Goal: Task Accomplishment & Management: Manage account settings

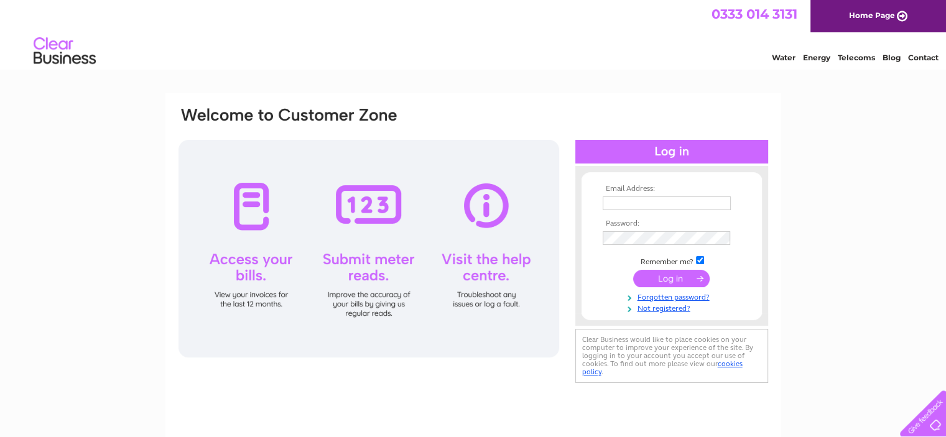
type input "trevor@joe-cool.co.uk"
click at [679, 151] on div at bounding box center [671, 152] width 193 height 24
click at [653, 150] on div at bounding box center [671, 152] width 193 height 24
click at [670, 146] on div at bounding box center [671, 152] width 193 height 24
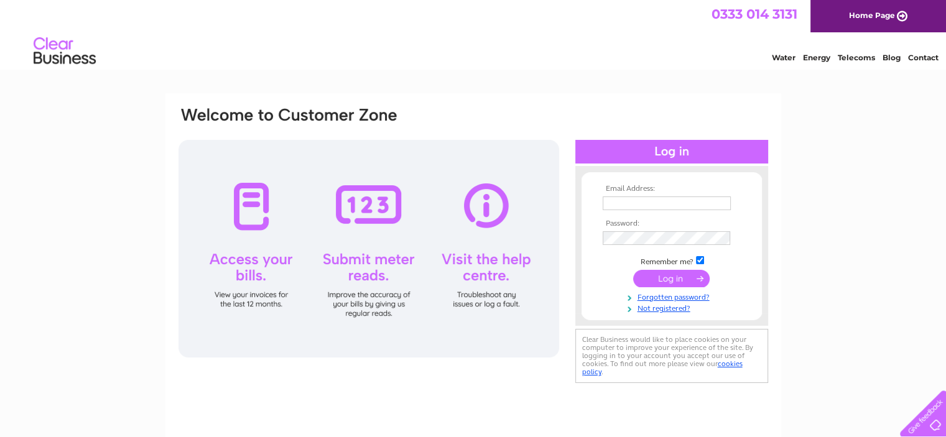
type input "[PERSON_NAME][EMAIL_ADDRESS][PERSON_NAME][DOMAIN_NAME]"
click at [674, 149] on div at bounding box center [671, 152] width 193 height 24
click at [638, 134] on div "Email Address: trevor@joe-cool.co.uk Password:" at bounding box center [473, 246] width 592 height 280
click at [667, 280] on input "submit" at bounding box center [671, 278] width 76 height 17
click at [665, 275] on input "submit" at bounding box center [671, 278] width 76 height 17
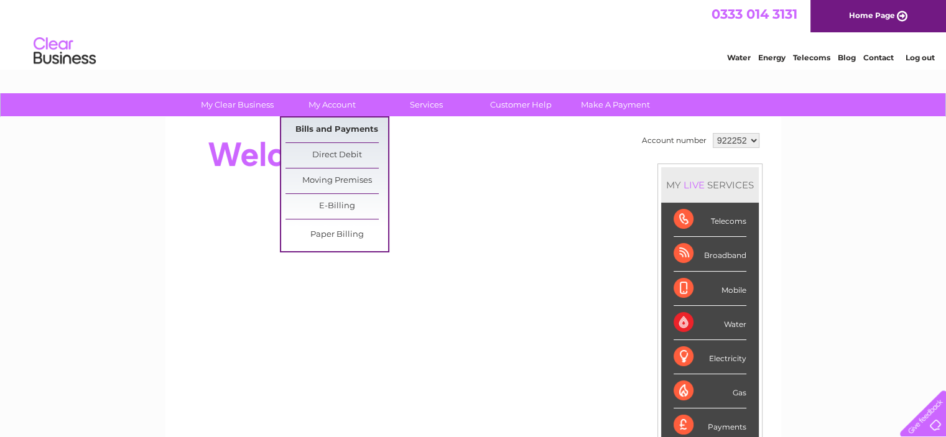
click at [349, 131] on link "Bills and Payments" at bounding box center [336, 130] width 103 height 25
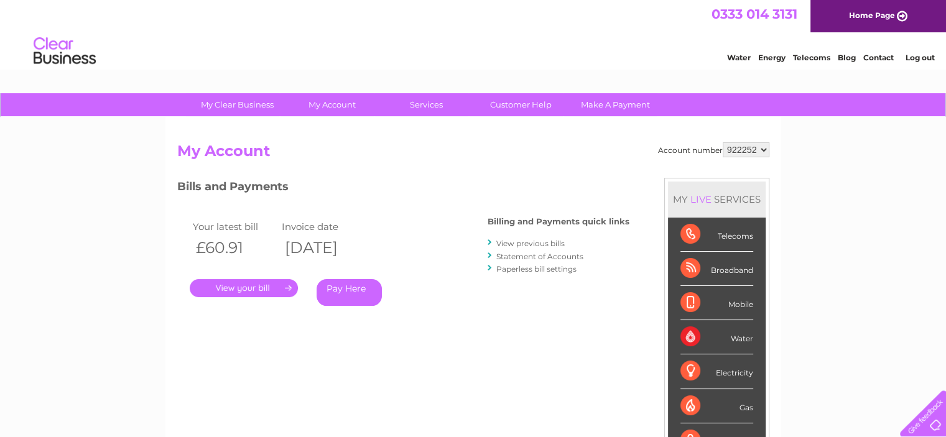
click at [749, 149] on select "922252 922508" at bounding box center [745, 149] width 47 height 15
select select "922508"
click at [722, 142] on select "922252 922508" at bounding box center [745, 149] width 47 height 15
click at [247, 282] on link "." at bounding box center [244, 288] width 108 height 18
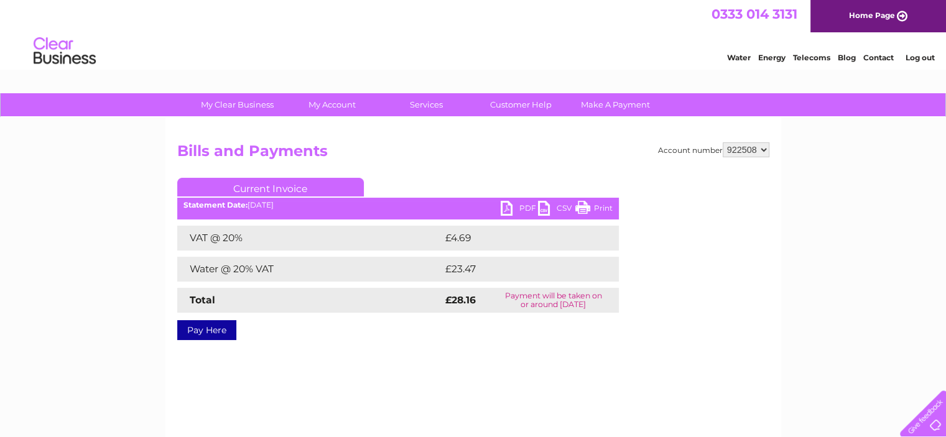
click at [606, 207] on link "Print" at bounding box center [593, 210] width 37 height 18
click at [522, 208] on link "PDF" at bounding box center [519, 210] width 37 height 18
